Goal: Task Accomplishment & Management: Manage account settings

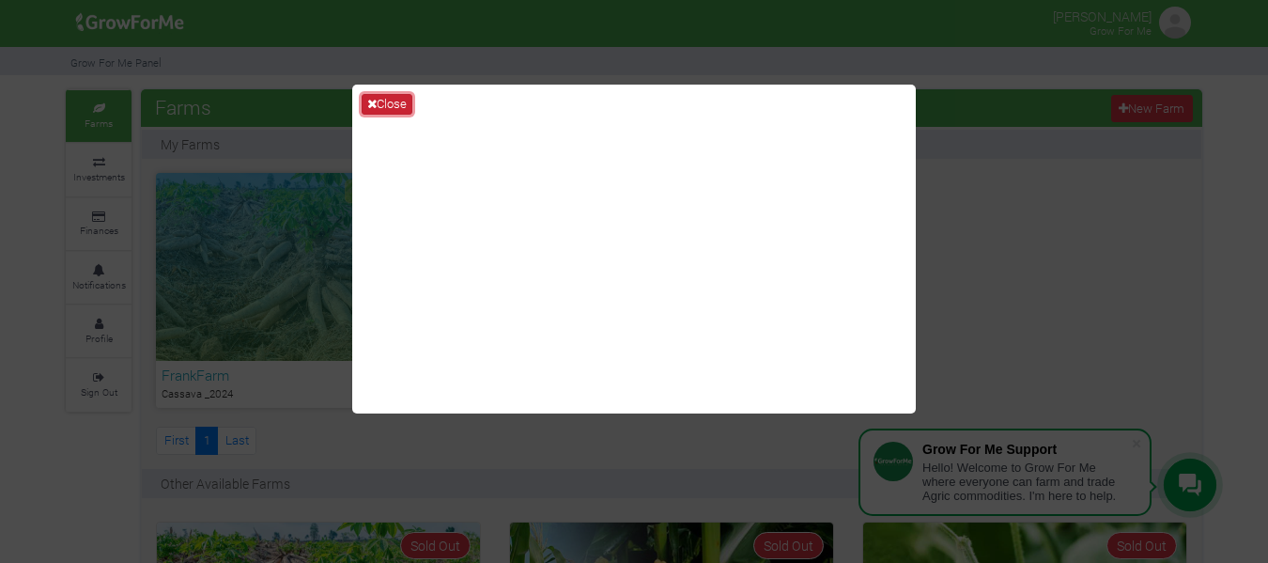
click at [405, 94] on button "Close" at bounding box center [387, 104] width 51 height 21
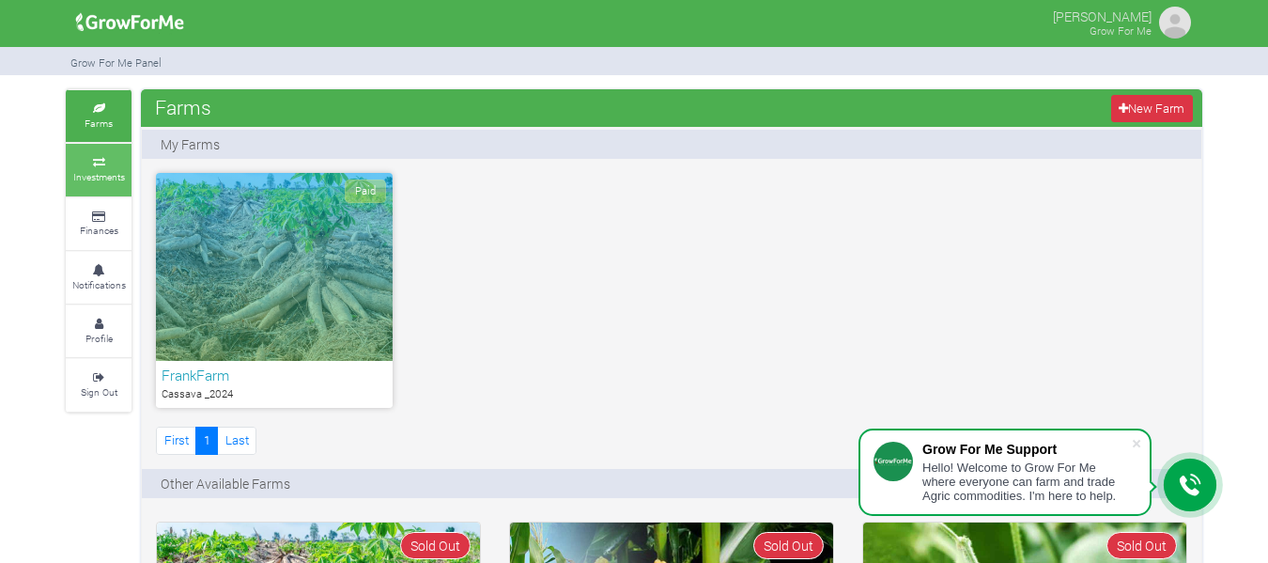
click at [116, 187] on link "Investments" at bounding box center [99, 170] width 66 height 52
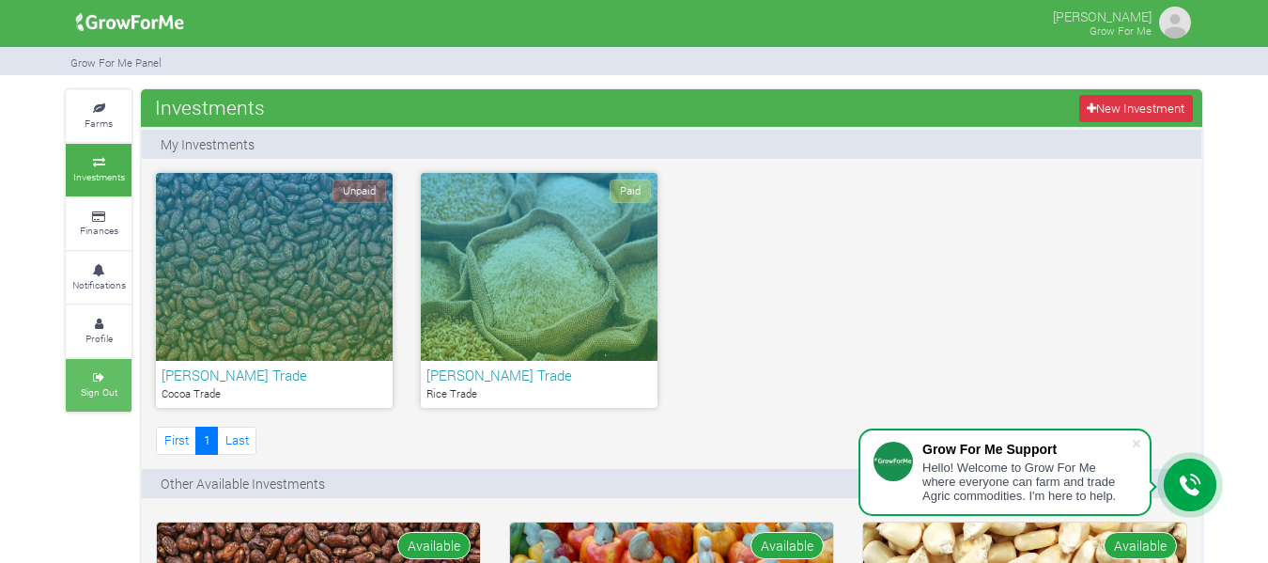
click at [99, 404] on link "Sign Out" at bounding box center [99, 385] width 66 height 52
